Goal: Task Accomplishment & Management: Manage account settings

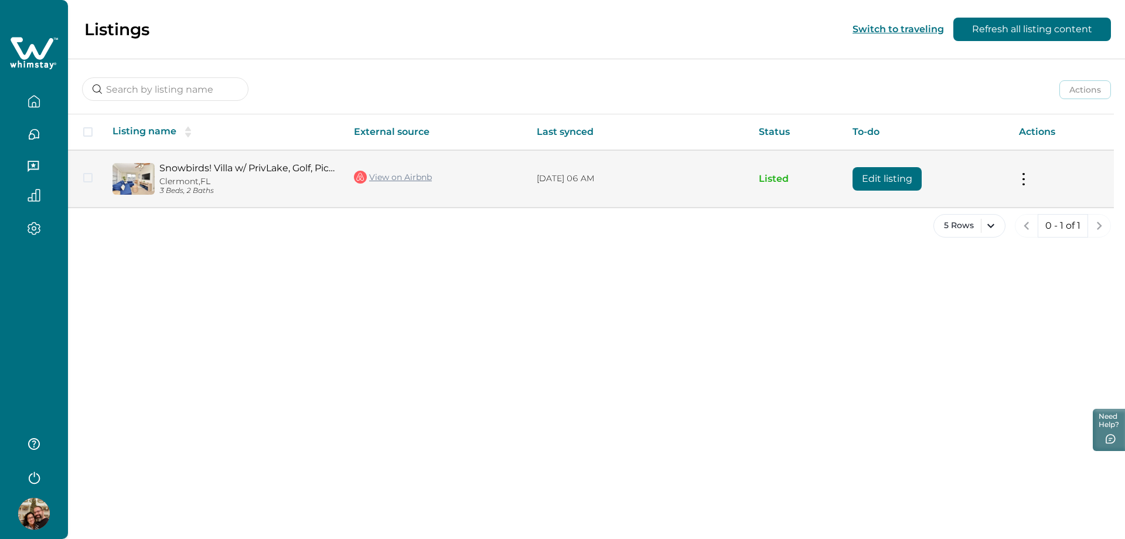
click at [895, 175] on button "Edit listing" at bounding box center [887, 178] width 69 height 23
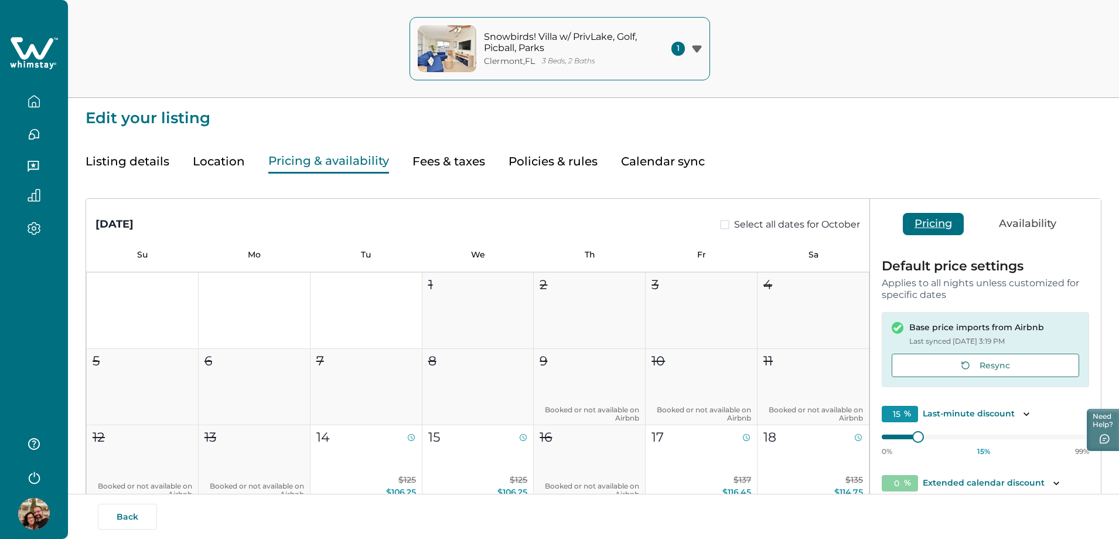
click at [310, 157] on button "Pricing & availability" at bounding box center [328, 161] width 121 height 24
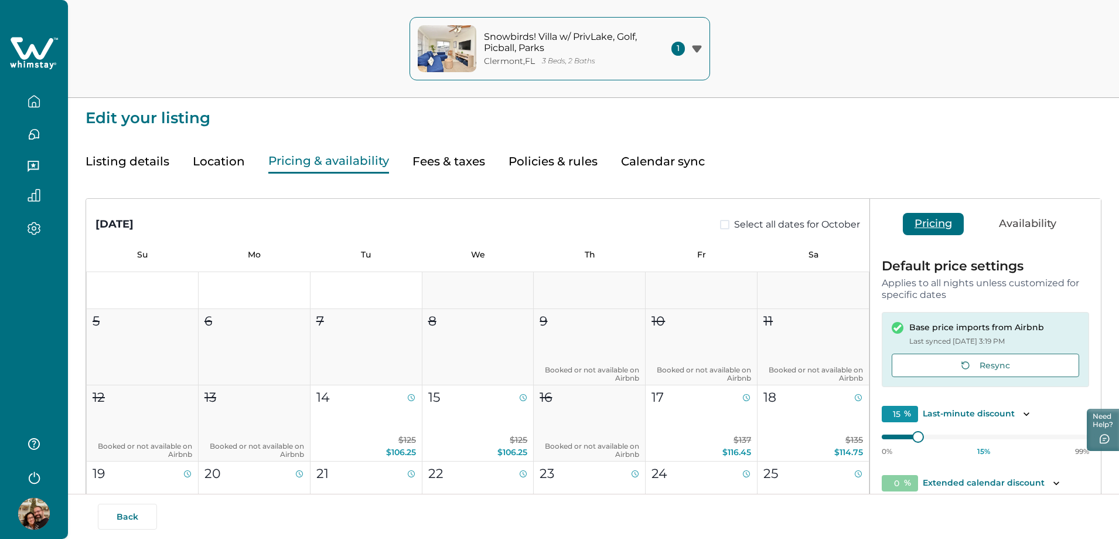
scroll to position [59, 0]
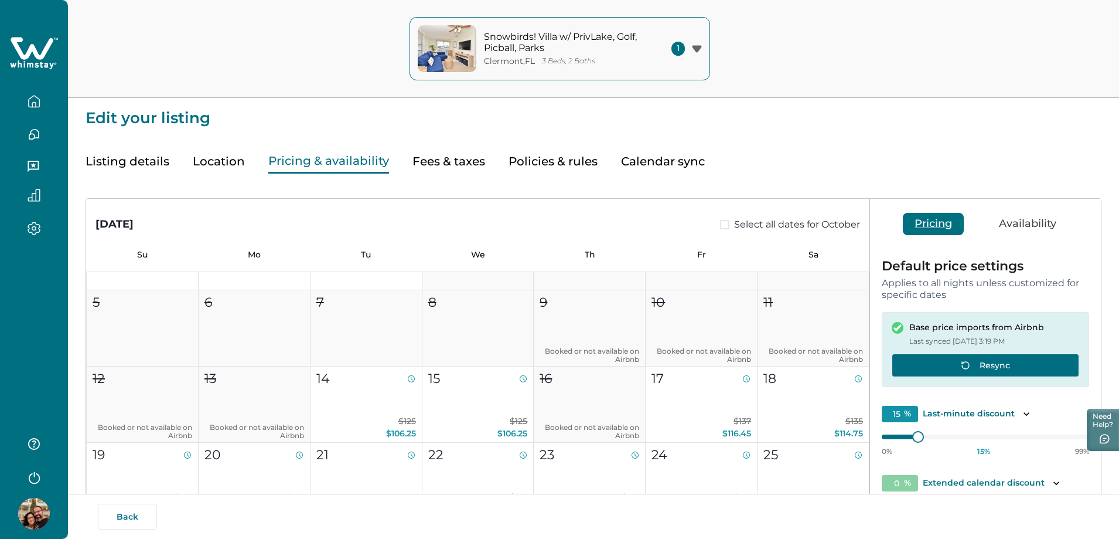
click at [992, 366] on button "Resync" at bounding box center [986, 364] width 188 height 23
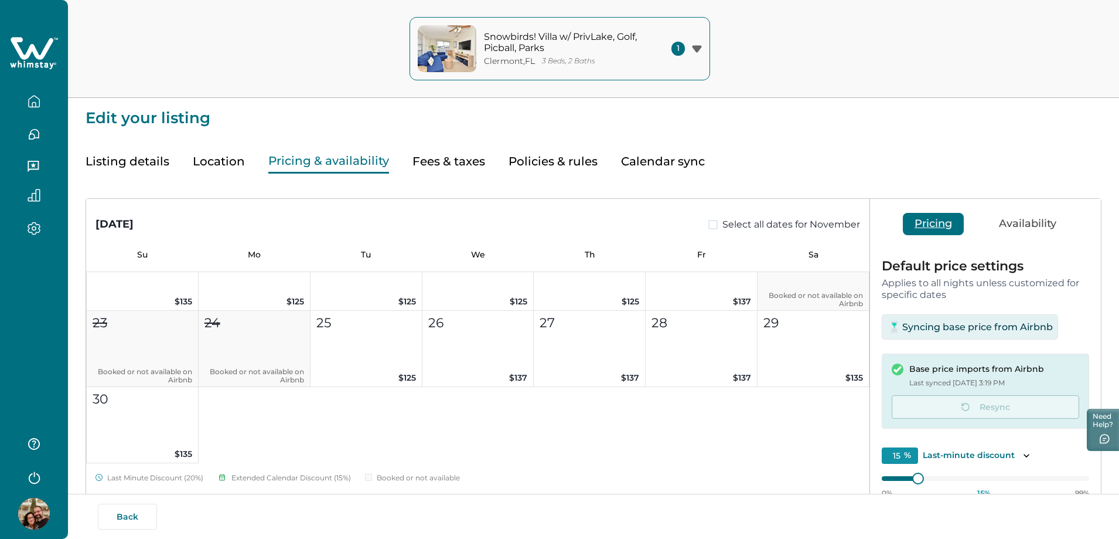
scroll to position [762, 0]
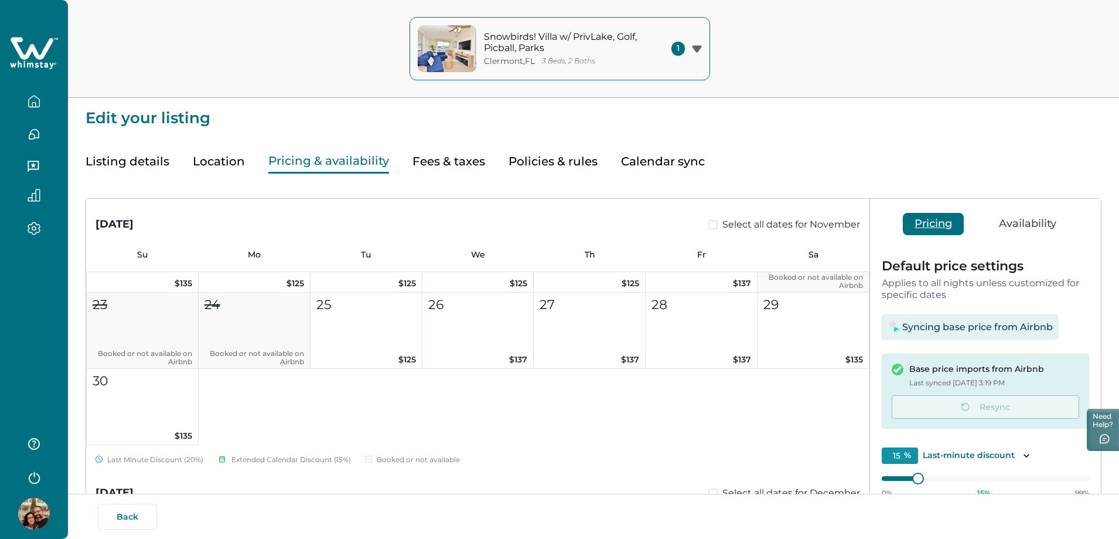
click at [697, 49] on icon "button" at bounding box center [696, 48] width 9 height 7
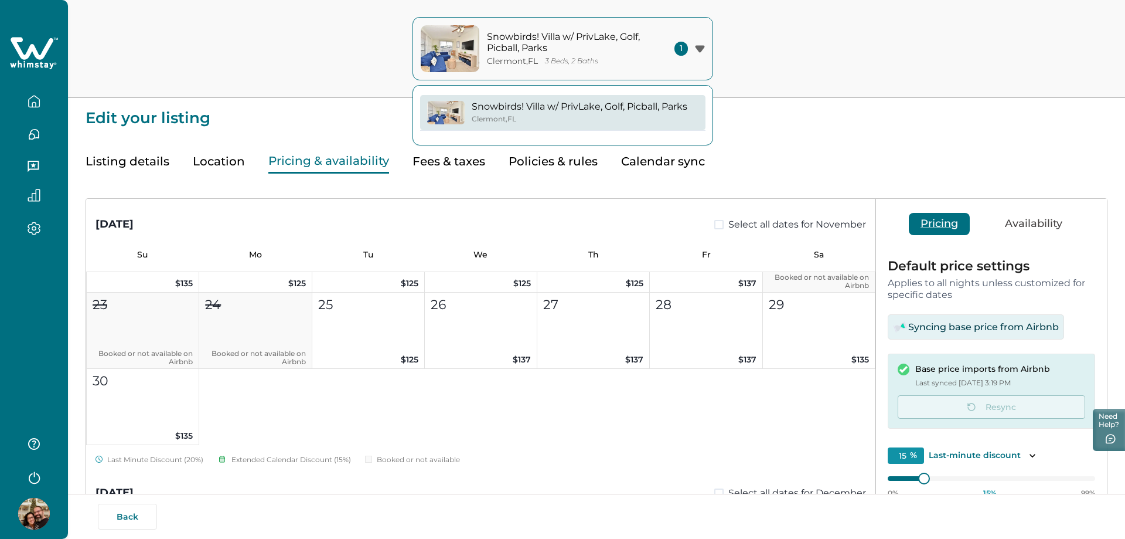
click at [697, 49] on icon "button" at bounding box center [699, 48] width 9 height 7
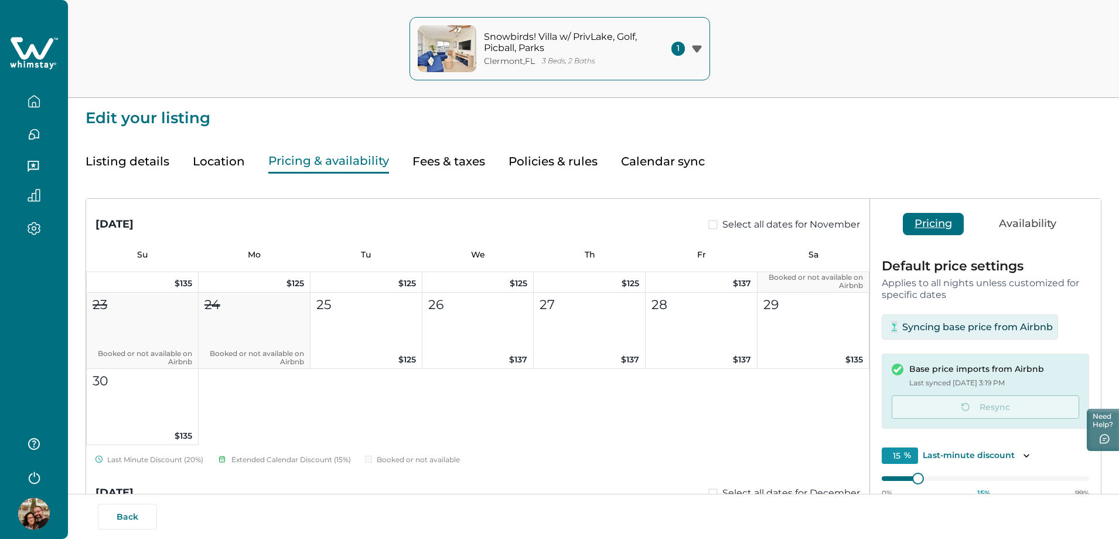
click at [792, 137] on div "Listing details Location Pricing & availability Fees & taxes Policies & rules C…" at bounding box center [594, 149] width 1016 height 47
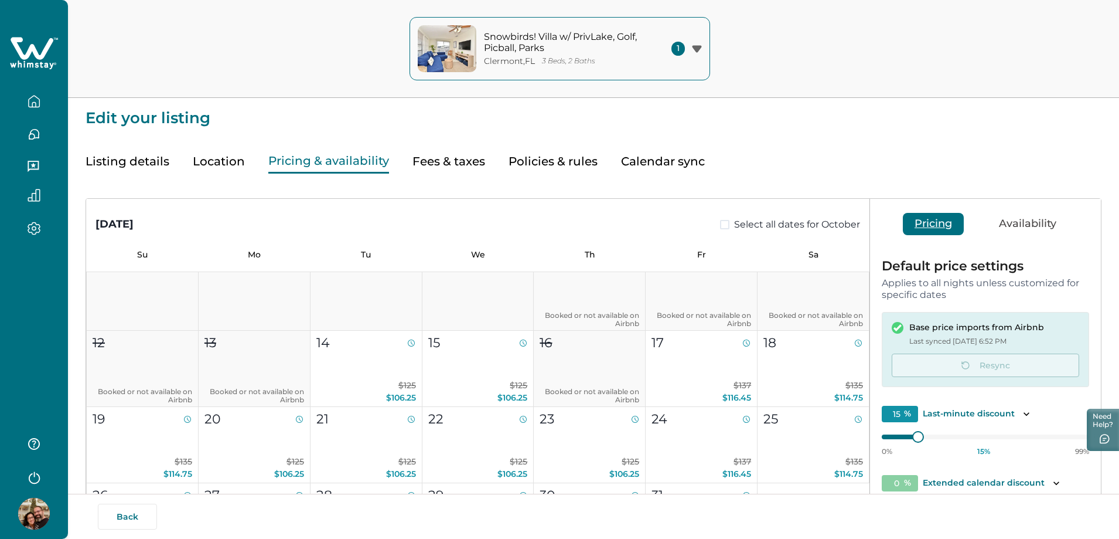
scroll to position [59, 0]
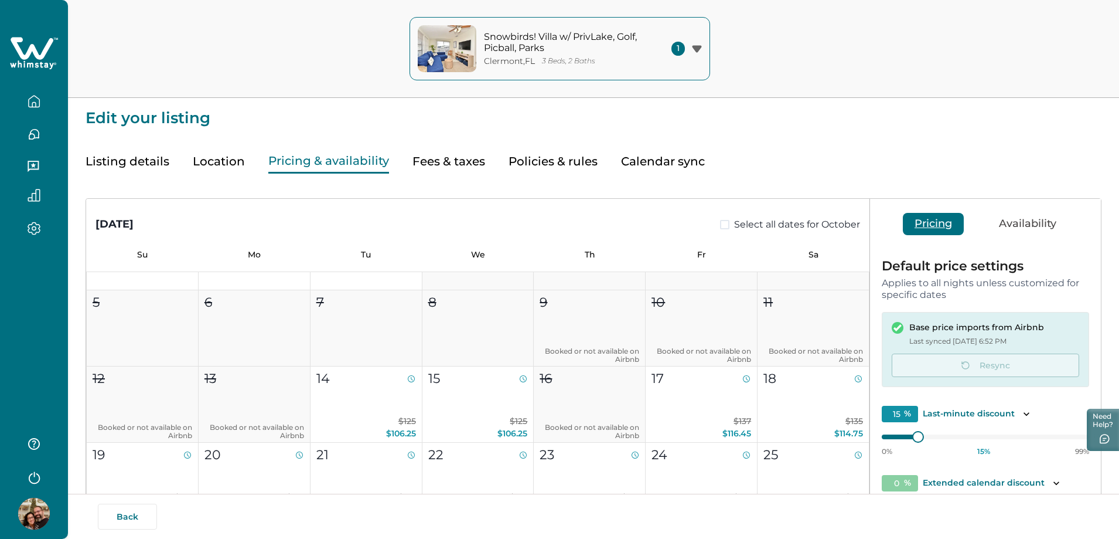
click at [672, 165] on button "Calendar sync" at bounding box center [663, 161] width 84 height 24
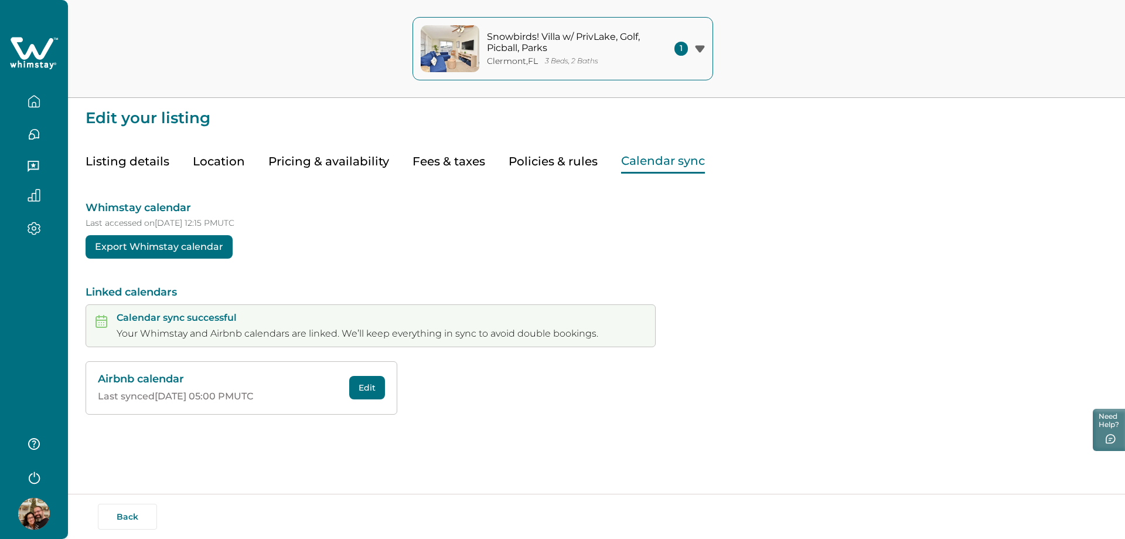
click at [559, 164] on button "Policies & rules" at bounding box center [553, 161] width 89 height 24
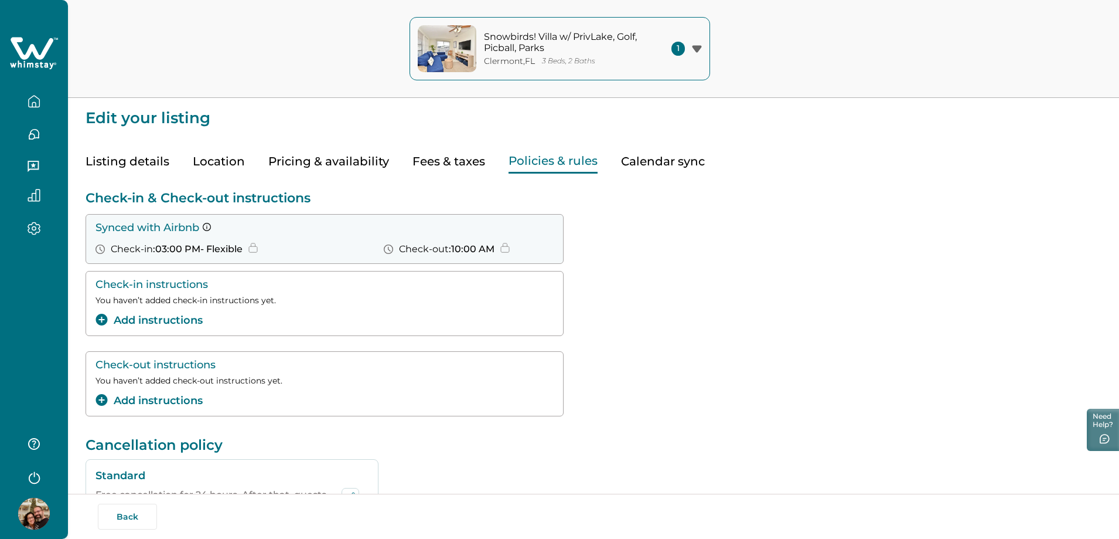
type input "10"
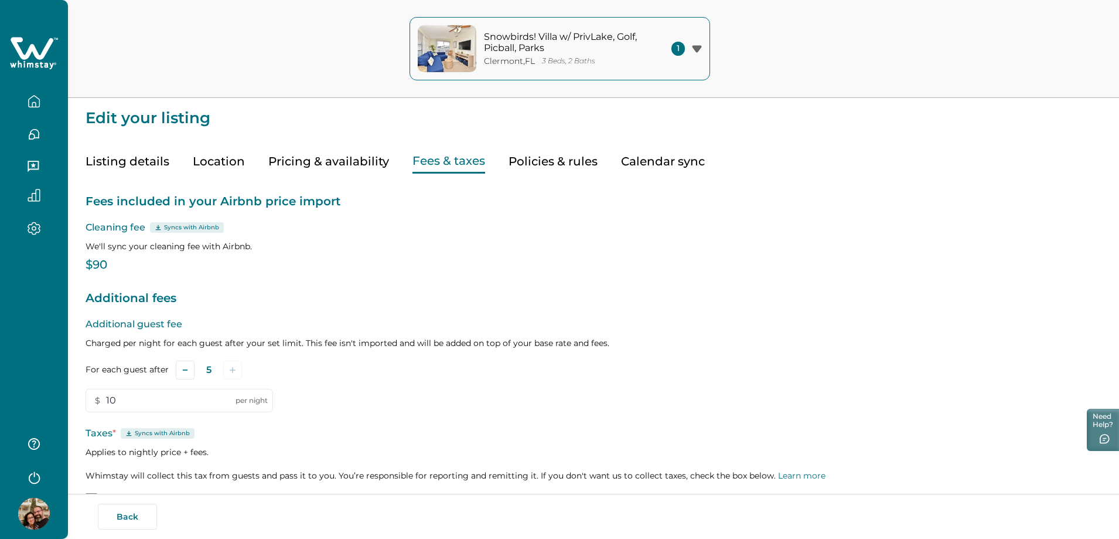
click at [451, 159] on button "Fees & taxes" at bounding box center [449, 161] width 73 height 24
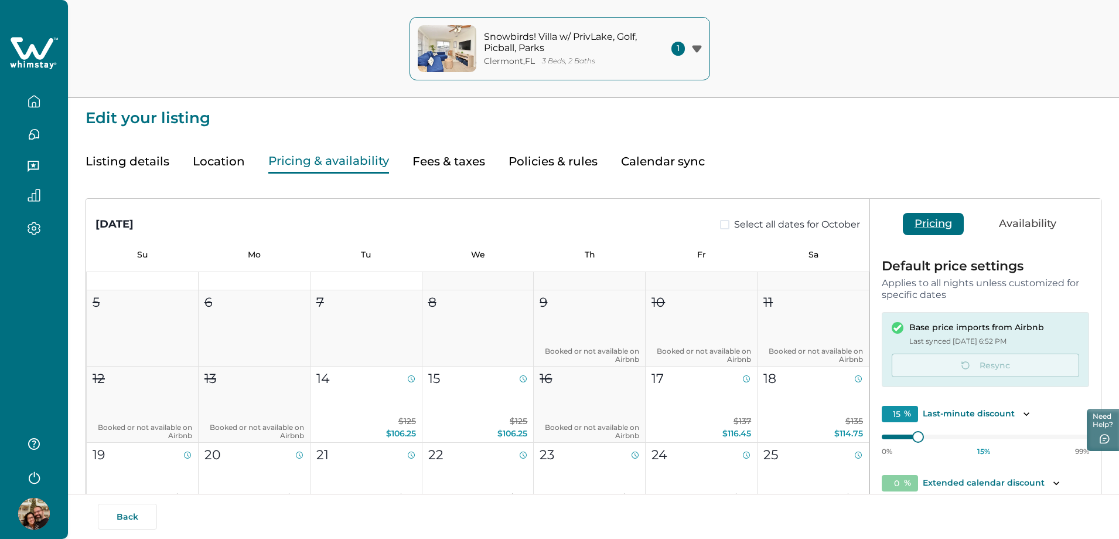
click at [313, 168] on button "Pricing & availability" at bounding box center [328, 161] width 121 height 24
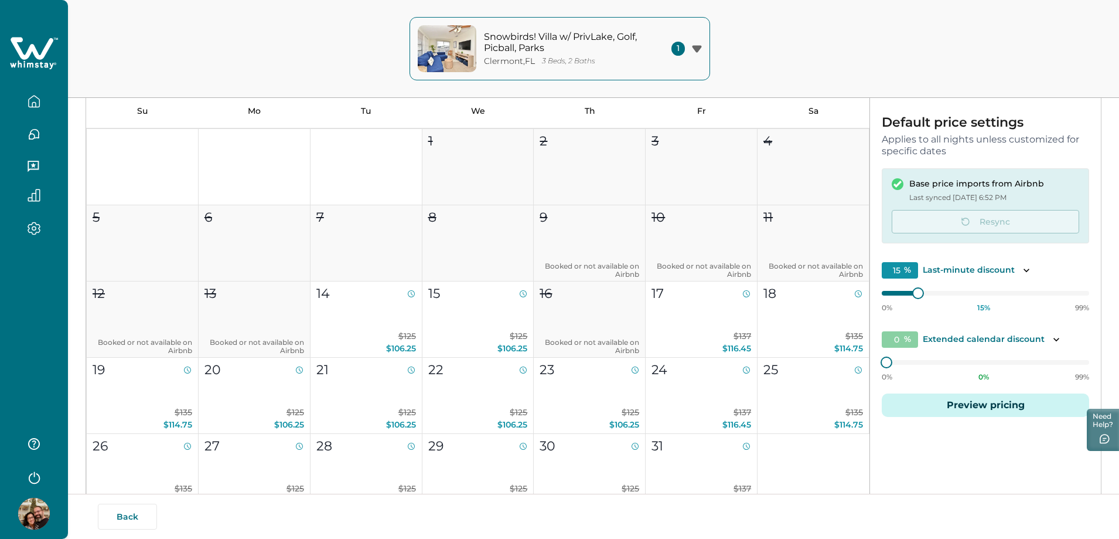
scroll to position [225, 0]
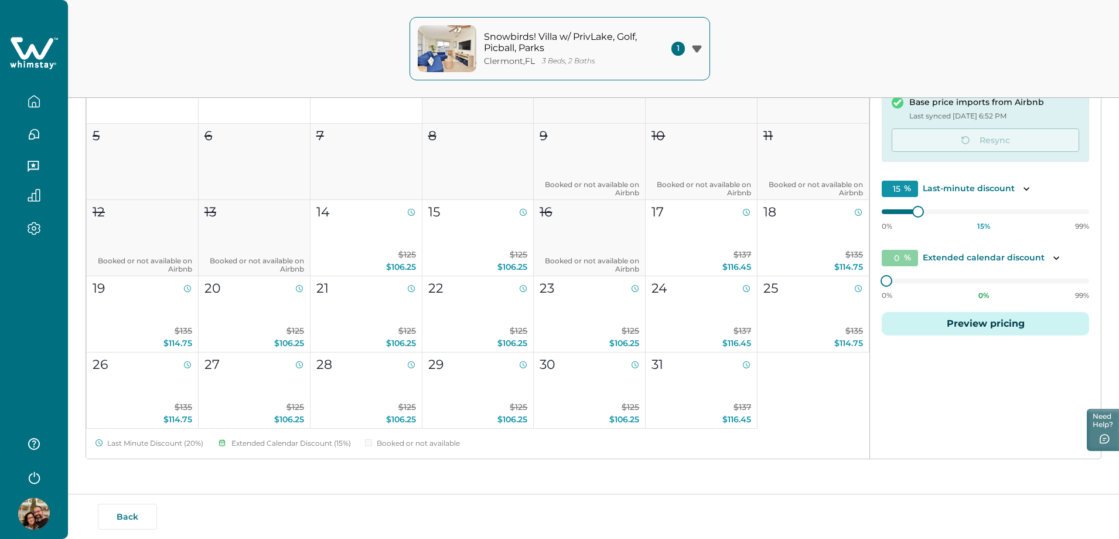
click at [991, 326] on button "Preview pricing" at bounding box center [985, 323] width 207 height 23
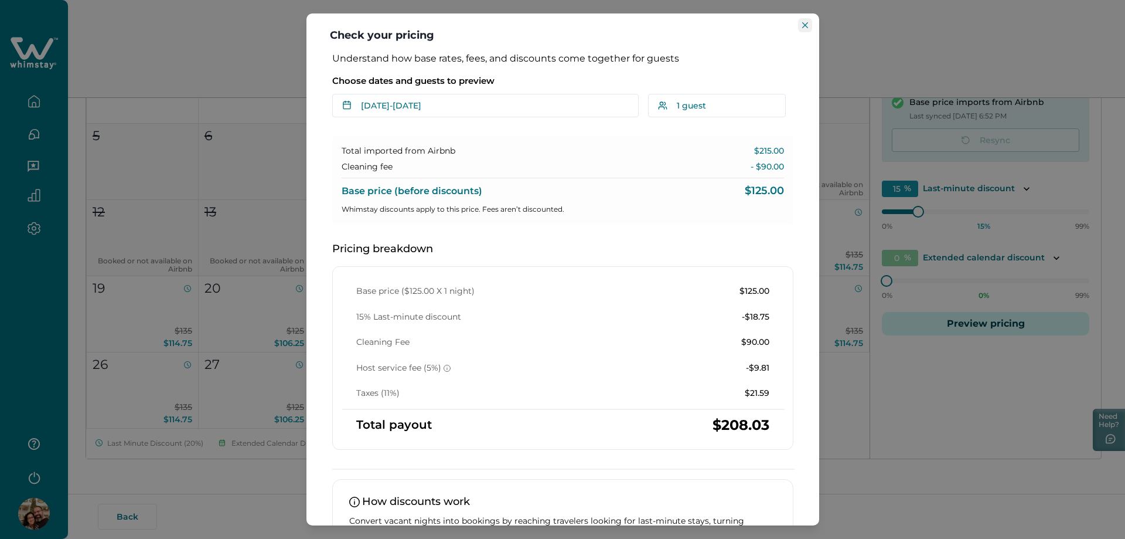
click at [803, 23] on icon "Close" at bounding box center [805, 25] width 6 height 6
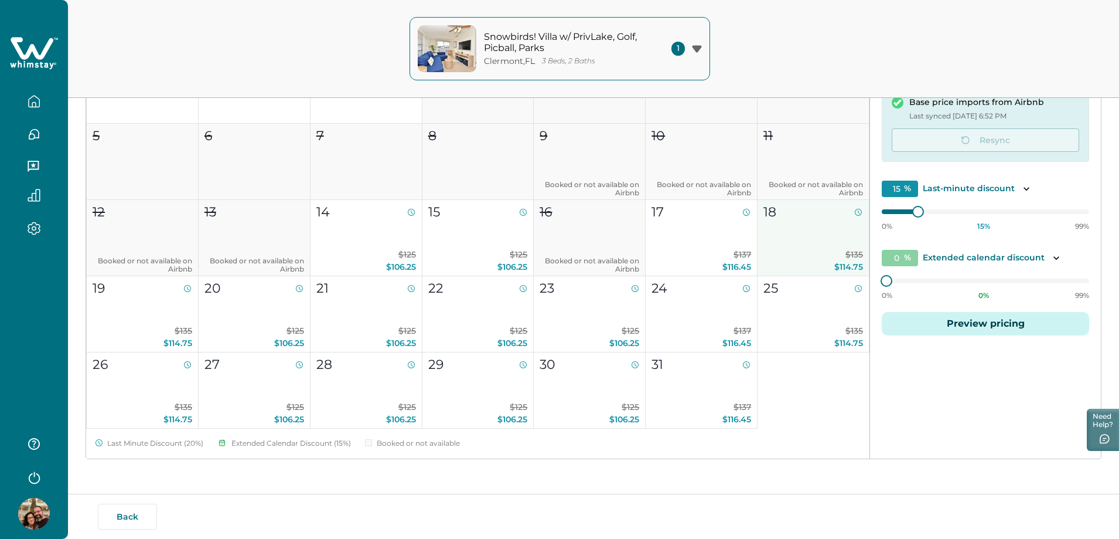
click at [817, 236] on button "18 $135 $114.75" at bounding box center [814, 238] width 112 height 76
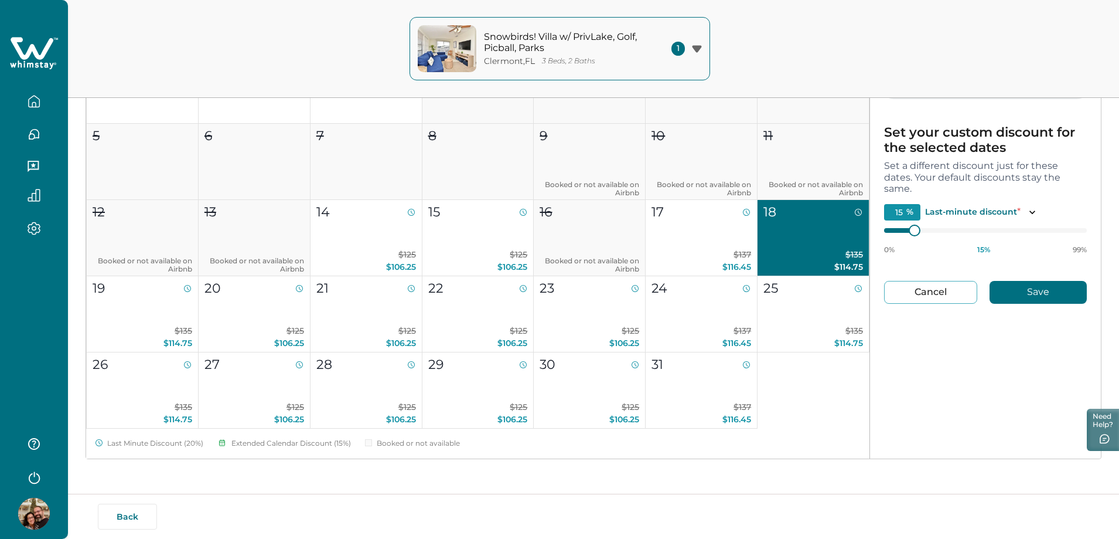
click at [932, 300] on button "Cancel" at bounding box center [930, 292] width 93 height 23
type input "0"
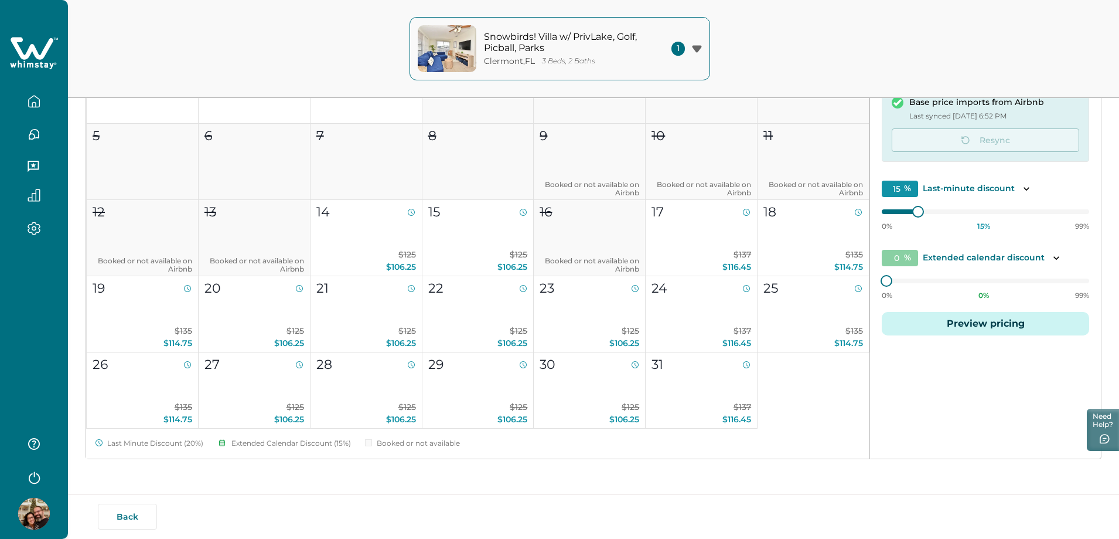
click at [827, 43] on div "Snowbirds! Villa w/ PrivLake, Golf, Picball, Parks [GEOGRAPHIC_DATA] , [GEOGRAP…" at bounding box center [559, 49] width 1119 height 98
click at [379, 483] on div "Edit your listing Listing details Location Pricing & availability Fees & taxes …" at bounding box center [594, 157] width 1052 height 764
click at [530, 472] on div "Edit your listing Listing details Location Pricing & availability Fees & taxes …" at bounding box center [594, 157] width 1052 height 764
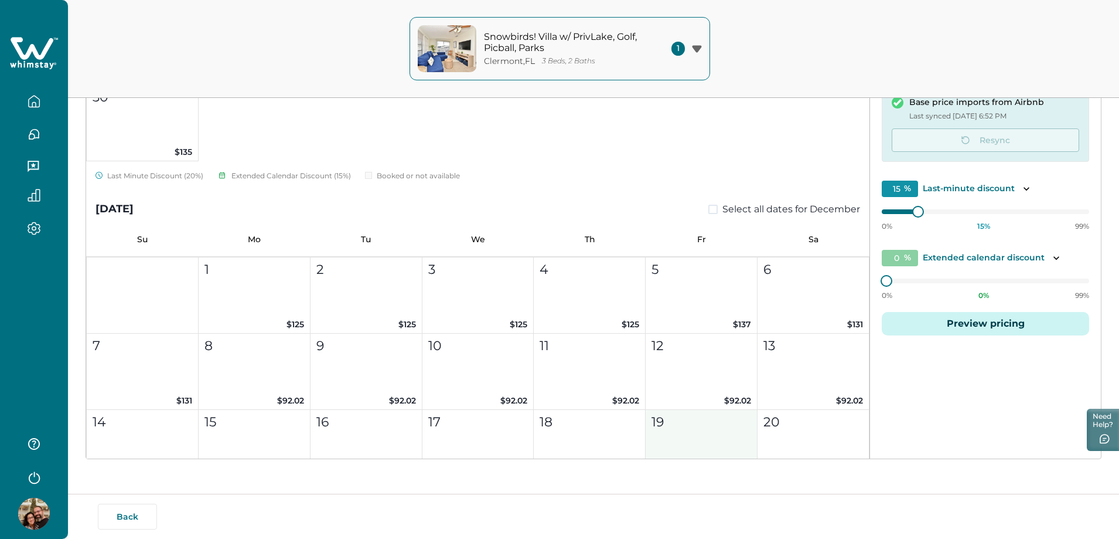
scroll to position [879, 0]
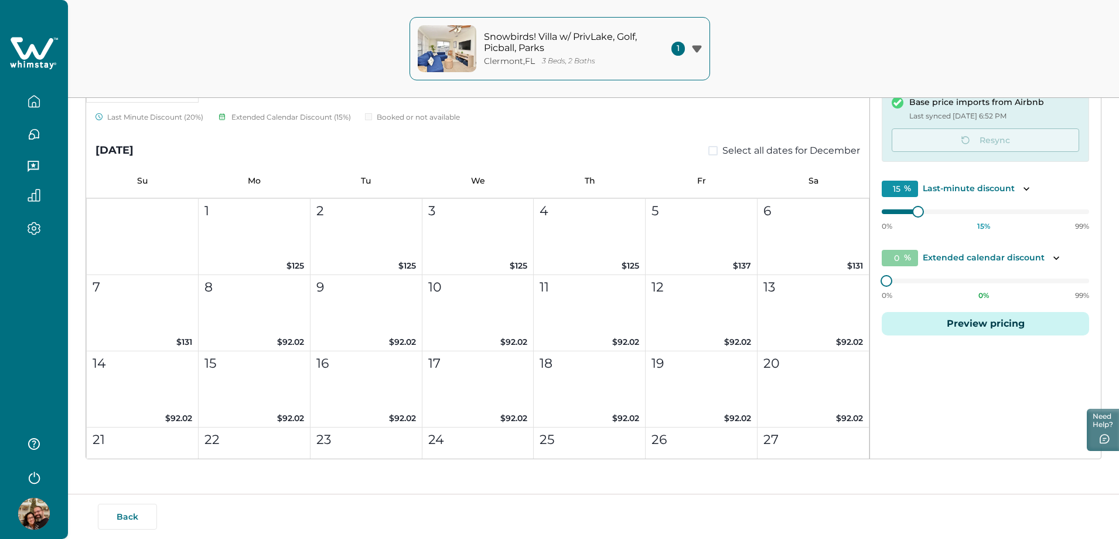
click at [724, 494] on div "Back By publishing, you agree to follow all applicable laws and regulations." at bounding box center [559, 516] width 1119 height 45
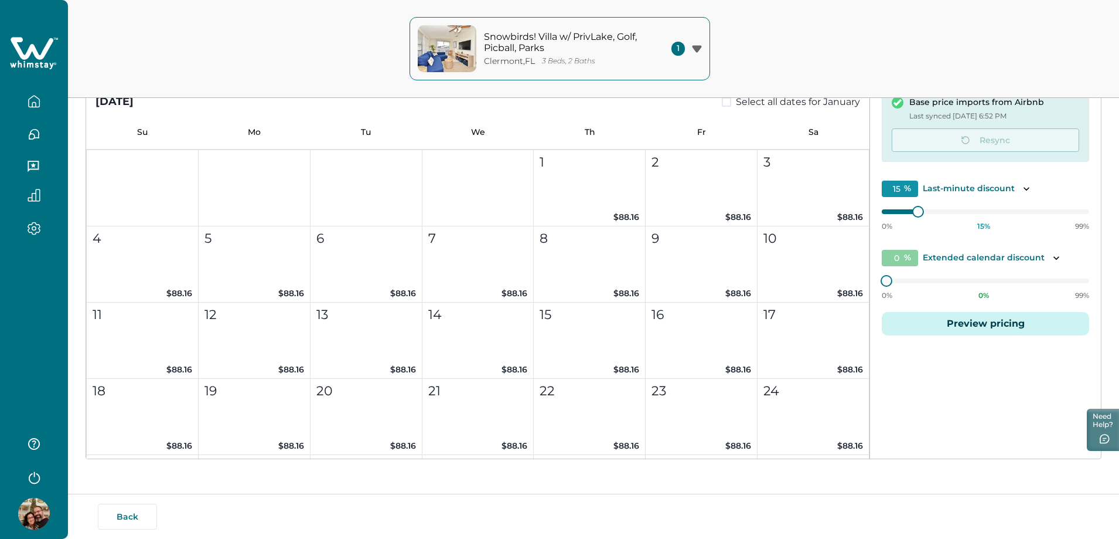
scroll to position [1407, 0]
click at [648, 506] on div "Back" at bounding box center [593, 516] width 990 height 26
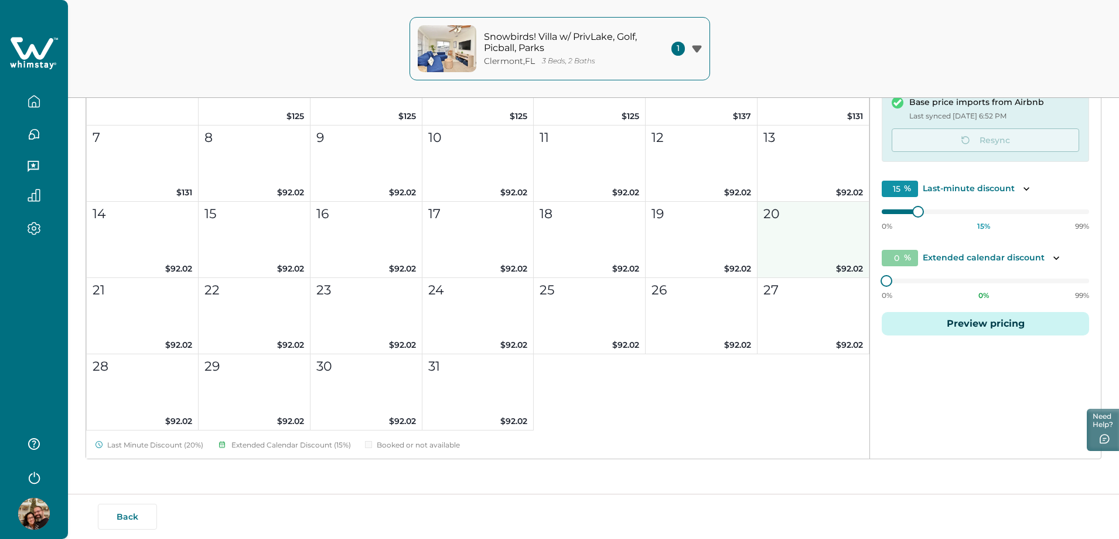
scroll to position [1055, 0]
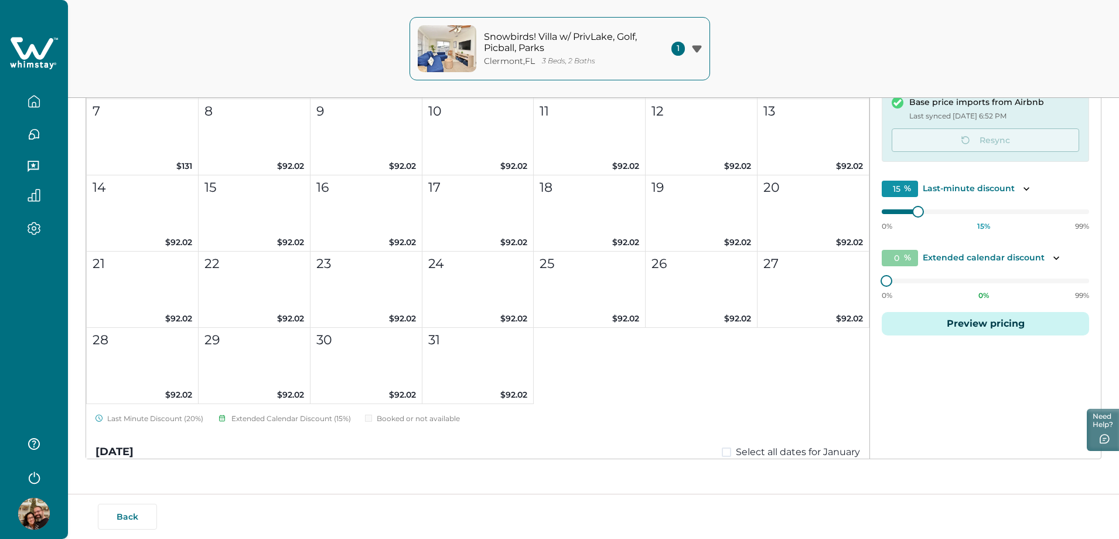
click at [829, 346] on div "1 $125 2 $125 3 $125 4 $125 5 $137 6 $131 7 $131 8 $92.02 9 $92.02 10 $92.02 11…" at bounding box center [478, 213] width 784 height 382
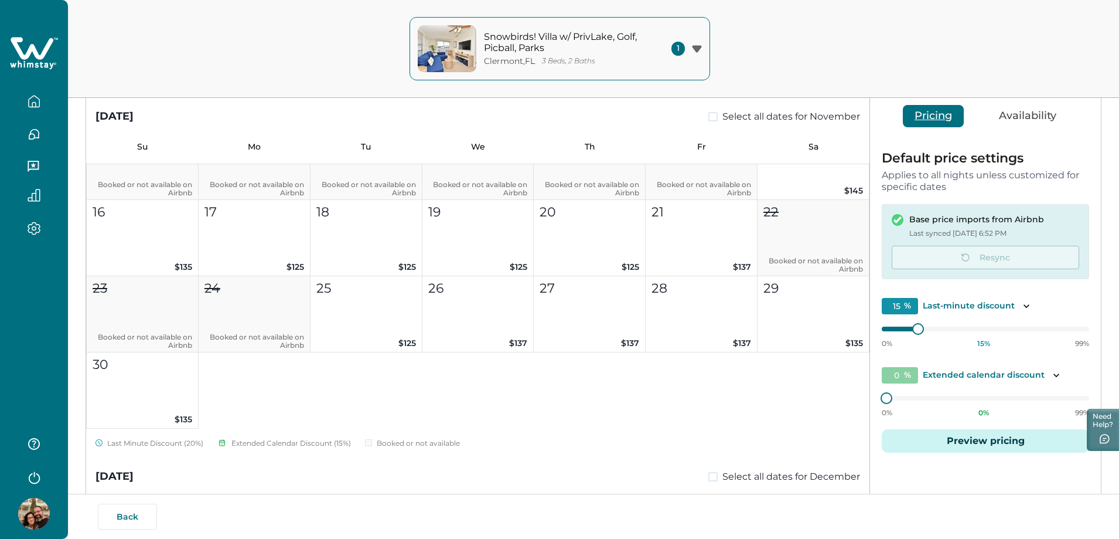
scroll to position [668, 0]
click at [663, 398] on div "1 $135 $114.75 2 $135 $114.75 3 $125 $106.25 4 $125 $106.25 5 $125 $106.25 6 $1…" at bounding box center [478, 203] width 784 height 458
click at [713, 401] on div "1 $135 $114.75 2 $135 $114.75 3 $125 $106.25 4 $125 $106.25 5 $125 $106.25 6 $1…" at bounding box center [478, 203] width 784 height 458
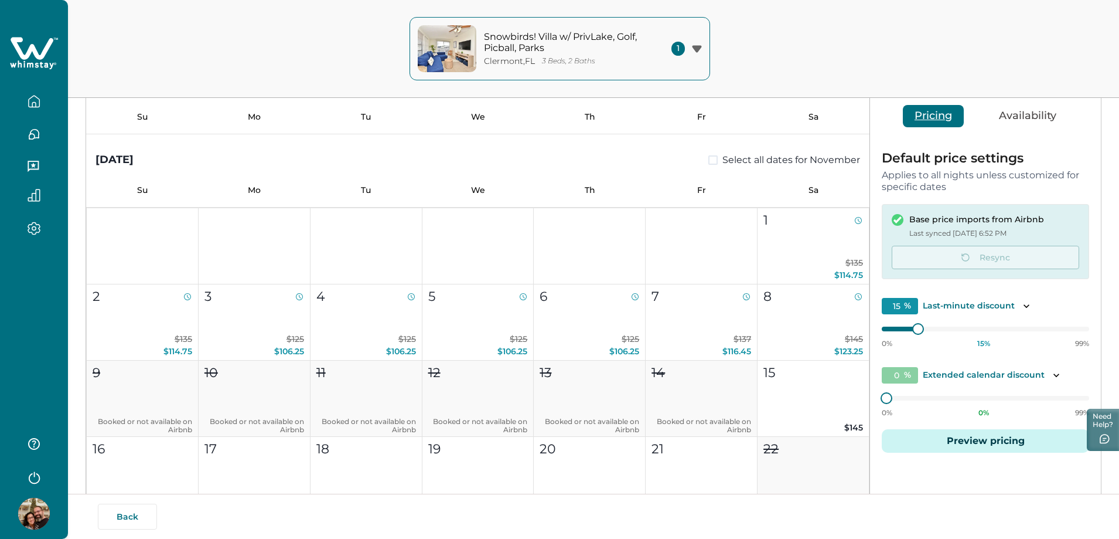
scroll to position [433, 0]
